Goal: Information Seeking & Learning: Learn about a topic

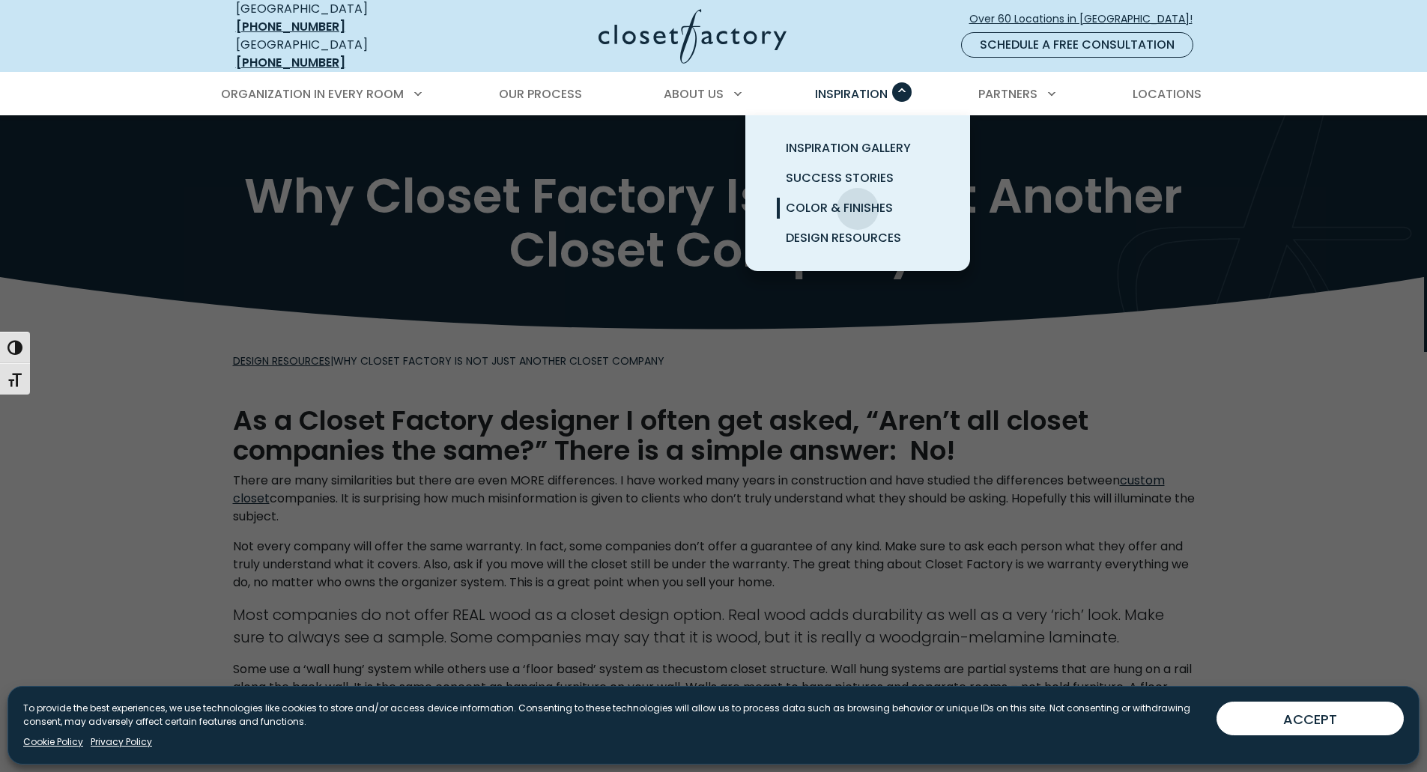
click at [858, 199] on span "Color & Finishes" at bounding box center [839, 207] width 107 height 17
